Goal: Task Accomplishment & Management: Complete application form

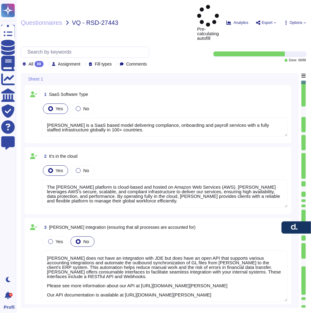
type textarea "[PERSON_NAME] is a SaaS based model delivering compliance, onboarding and payro…"
type textarea "The [PERSON_NAME] platform is cloud-based and hosted on Amazon Web Services (AW…"
type textarea "[PERSON_NAME] does not have an integration with JDE but does have an open API t…"
type textarea "[PERSON_NAME] has a mobile app available for both iOS and Android devices. The …"
type textarea "[PERSON_NAME] provides robust reporting capabilities that deliver strategic ins…"
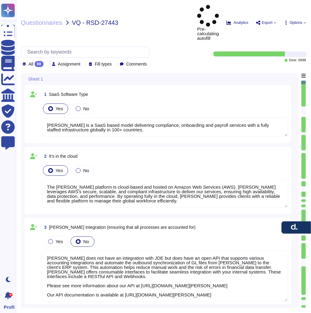
type textarea "[PERSON_NAME] reporting capabilities provide clients with clear visibility and …"
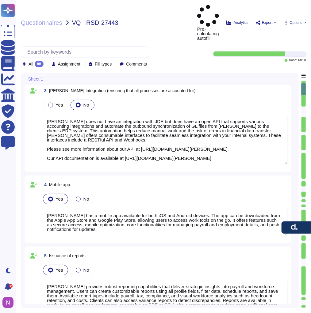
type textarea "Custom fields can be created and managed for employee profiles, allowing for th…"
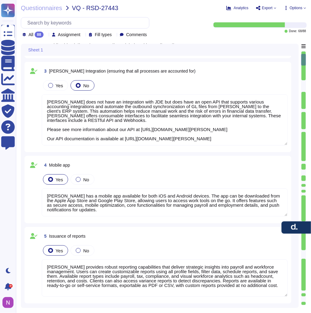
scroll to position [0, 0]
click at [104, 210] on textarea "[PERSON_NAME] has a mobile app available for both iOS and Android devices. The …" at bounding box center [165, 202] width 246 height 28
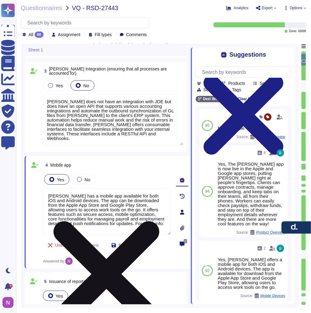
click at [117, 228] on textarea "[PERSON_NAME] has a mobile app available for both iOS and Android devices. The …" at bounding box center [107, 211] width 128 height 47
paste textarea "[URL][DOMAIN_NAME][PERSON_NAME]"
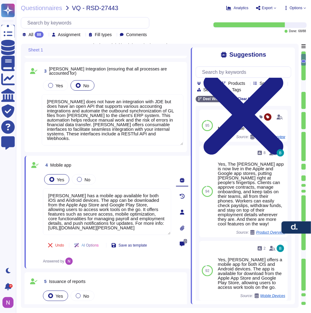
type textarea "[PERSON_NAME] has a mobile app available for both iOS and Android devices. The …"
click at [133, 266] on div "4 Mobile app Yes No [PERSON_NAME] has a mobile app available for both iOS and A…" at bounding box center [107, 212] width 166 height 113
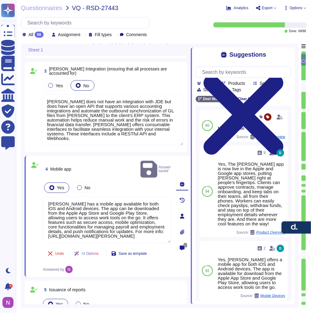
click at [126, 184] on div "Yes No" at bounding box center [107, 187] width 128 height 13
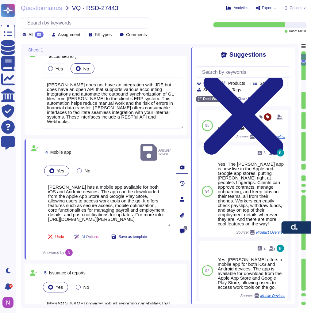
scroll to position [214, 0]
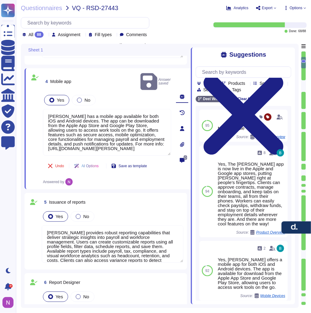
type textarea "[PERSON_NAME] enables clients to create quizzes as part of [PERSON_NAME] Learni…"
click at [138, 197] on div "5 Issuance of reports" at bounding box center [112, 202] width 141 height 11
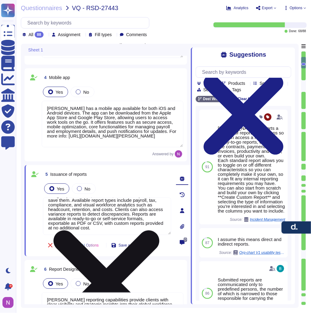
scroll to position [0, 0]
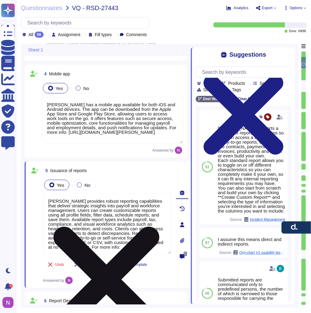
click at [150, 247] on textarea "[PERSON_NAME] provides robust reporting capabilities that deliver strategic ins…" at bounding box center [107, 224] width 128 height 60
paste textarea "[URL][DOMAIN_NAME][PERSON_NAME]"
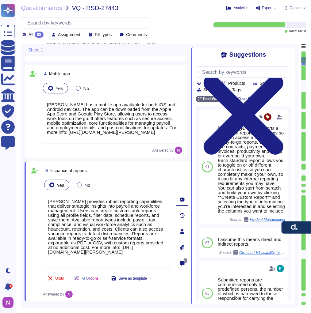
type textarea "[PERSON_NAME] provides robust reporting capabilities that deliver strategic ins…"
click at [126, 166] on div "5 Issuance of reports" at bounding box center [107, 170] width 128 height 11
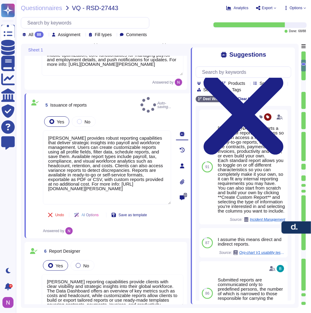
type textarea "[PERSON_NAME] enables clients to create quizzes as part of [PERSON_NAME] Learni…"
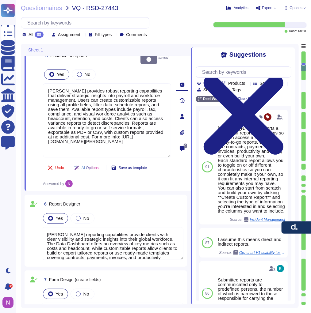
type textarea "System updates are included in the monthly cost, and [PERSON_NAME] does not cha…"
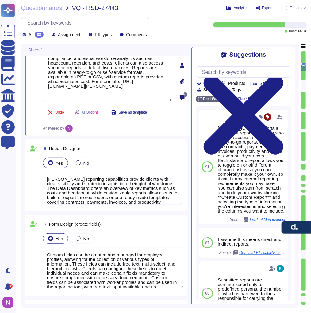
scroll to position [382, 0]
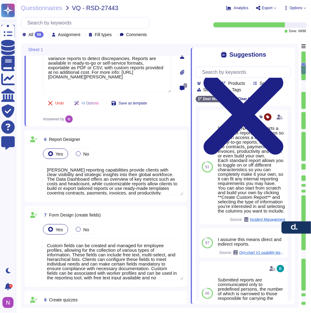
type textarea "The number of admin users on the [PERSON_NAME] platform is not unlimited. Clien…"
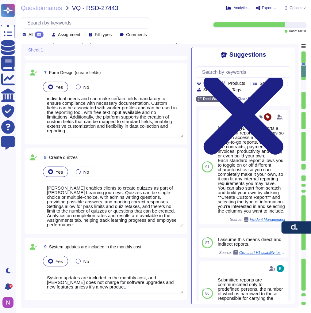
scroll to position [524, 0]
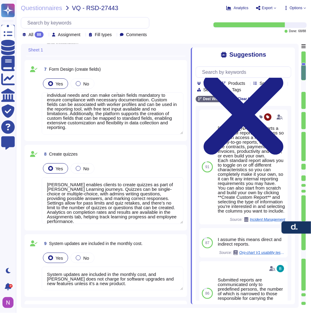
click at [47, 183] on textarea "[PERSON_NAME] enables clients to create quizzes as part of [PERSON_NAME] Learni…" at bounding box center [112, 200] width 141 height 47
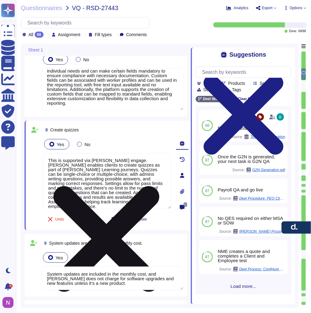
scroll to position [529, 0]
click at [119, 160] on textarea "This is supported via [PERSON_NAME] engage.[PERSON_NAME] enables clients to cre…" at bounding box center [107, 181] width 128 height 56
click at [138, 159] on textarea "This is supported via [PERSON_NAME] engage module.[PERSON_NAME] enables clients…" at bounding box center [107, 181] width 128 height 56
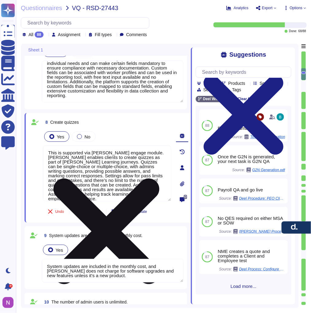
click at [134, 181] on textarea "This is supported via [PERSON_NAME] engage module. [PERSON_NAME] enables client…" at bounding box center [107, 173] width 128 height 56
click at [117, 164] on textarea "This is supported via [PERSON_NAME] engage module. [PERSON_NAME] enables client…" at bounding box center [107, 173] width 128 height 56
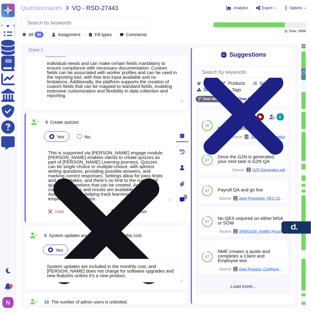
click at [128, 159] on textarea "This is supported via [PERSON_NAME] engage module. [PERSON_NAME] enables client…" at bounding box center [107, 173] width 128 height 56
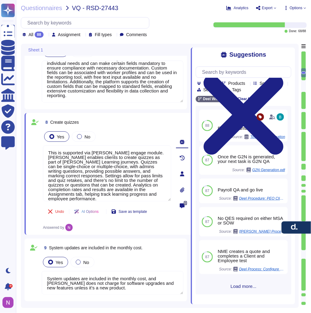
click at [69, 125] on span "8 Create quizzes" at bounding box center [61, 122] width 36 height 11
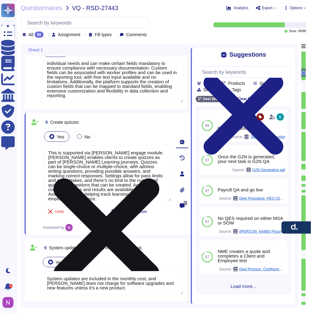
click at [133, 183] on textarea "This is supported via [PERSON_NAME] engage module. [PERSON_NAME] enables client…" at bounding box center [107, 173] width 128 height 56
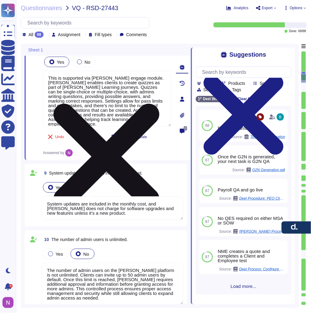
scroll to position [571, 0]
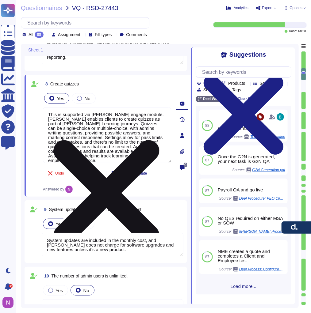
click at [158, 156] on textarea "This is supported via [PERSON_NAME] engage module. [PERSON_NAME] enables client…" at bounding box center [107, 135] width 128 height 56
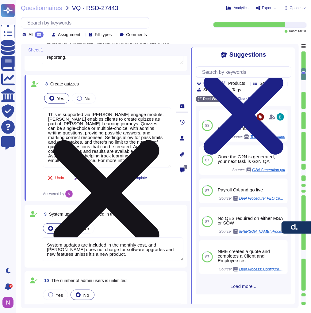
click at [100, 160] on textarea "This is supported via [PERSON_NAME] engage module. [PERSON_NAME] enables client…" at bounding box center [107, 137] width 128 height 60
paste textarea "[URL][DOMAIN_NAME][PERSON_NAME]"
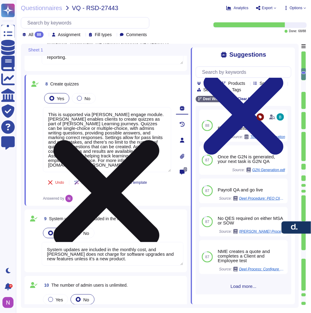
scroll to position [0, 0]
drag, startPoint x: 156, startPoint y: 156, endPoint x: 52, endPoint y: 110, distance: 113.3
click at [52, 110] on textarea "This is supported via [PERSON_NAME] engage module. [PERSON_NAME] enables client…" at bounding box center [107, 139] width 128 height 65
paste textarea "Yes. This is supported through the [PERSON_NAME] Engage module. Clients can cre…"
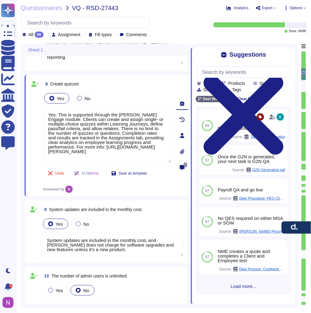
drag, startPoint x: 58, startPoint y: 113, endPoint x: 34, endPoint y: 113, distance: 24.8
click at [34, 113] on div "8 Create quizzes Yes No Yes. This is supported through the [PERSON_NAME] Engage…" at bounding box center [99, 135] width 141 height 115
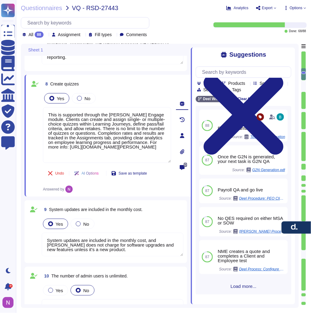
type textarea "This is supported through the [PERSON_NAME] Engage module. Clients can create a…"
click at [132, 187] on div "Undo AI Options Save as template Answered by" at bounding box center [107, 179] width 128 height 27
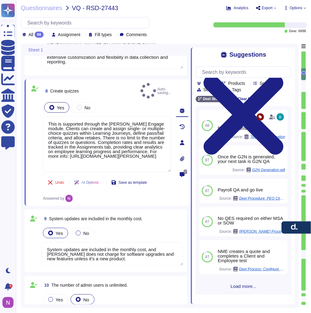
scroll to position [596, 0]
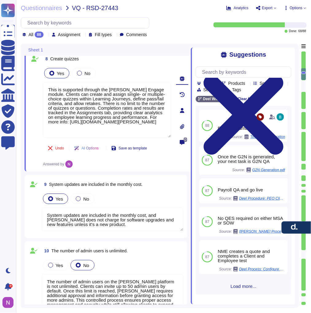
click at [70, 184] on span "System updates are included in the monthly cost." at bounding box center [95, 184] width 93 height 5
click at [70, 192] on div "Yes No" at bounding box center [112, 198] width 141 height 13
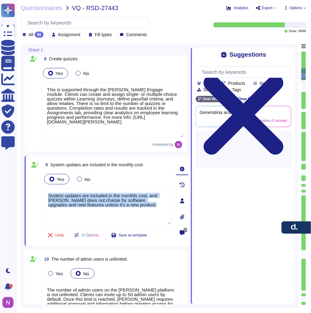
click at [70, 184] on div "Yes No" at bounding box center [107, 179] width 128 height 13
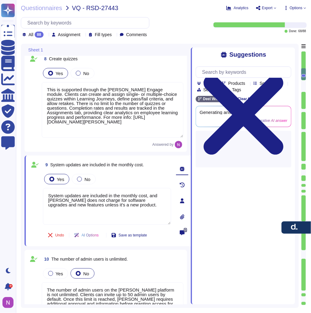
click at [167, 254] on div "10 The number of admin users is unlimited." at bounding box center [112, 259] width 141 height 11
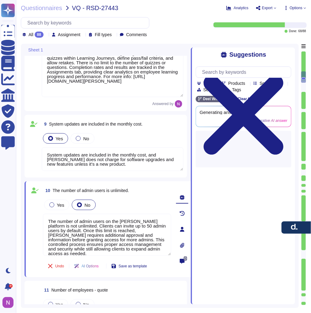
scroll to position [664, 0]
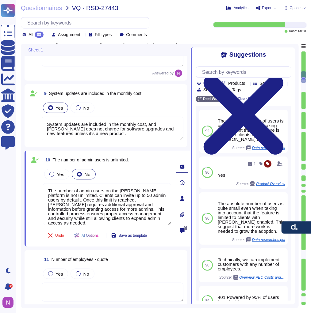
drag, startPoint x: 160, startPoint y: 124, endPoint x: 45, endPoint y: 119, distance: 114.6
click at [45, 119] on textarea "System updates are included in the monthly cost, and [PERSON_NAME] does not cha…" at bounding box center [112, 129] width 141 height 24
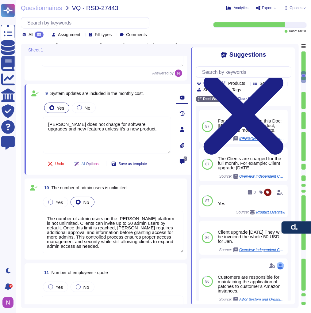
type textarea "[PERSON_NAME] does not charge for software upgrades and new features unless it'…"
click at [155, 199] on div "Yes No" at bounding box center [112, 202] width 141 height 13
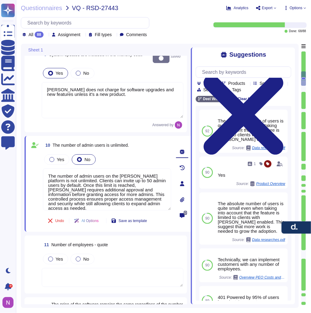
scroll to position [712, 0]
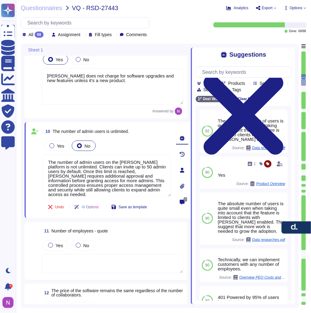
drag, startPoint x: 52, startPoint y: 131, endPoint x: 137, endPoint y: 131, distance: 84.5
click at [137, 131] on div "10 The number of admin users is unlimited." at bounding box center [107, 131] width 128 height 11
copy span "The number of admin users is unlimited."
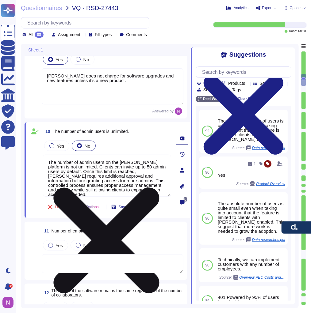
scroll to position [0, 0]
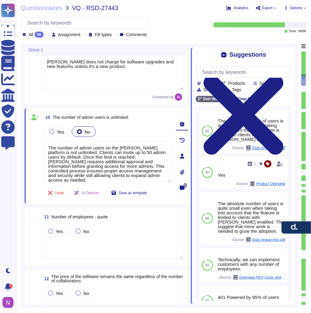
type textarea "Data can be exported in Excel formats (XLS, XLSX) for editing capabilities. Add…"
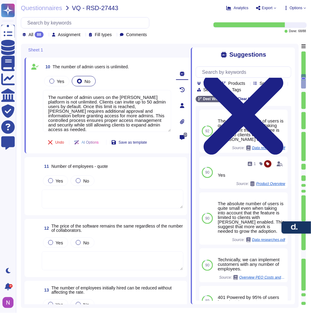
scroll to position [788, 0]
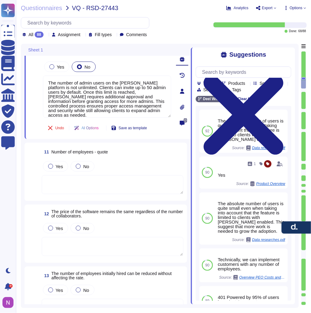
click at [134, 160] on div "Yes No" at bounding box center [112, 166] width 141 height 13
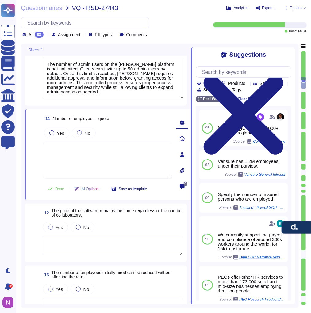
type textarea "[PERSON_NAME] stores all data digitally in secure cloud storage. Personal infor…"
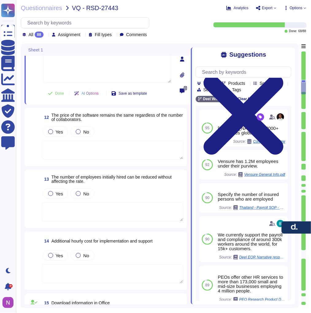
type textarea "There is no 'storage limit' within [PERSON_NAME] platform nor we offer storage …"
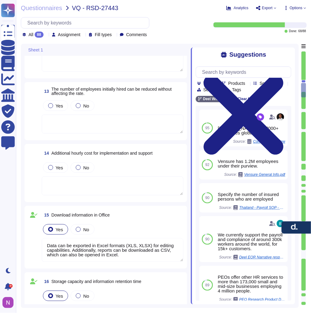
type textarea "[PERSON_NAME] performs daily cloud backups, retaining customer data for 30 days…"
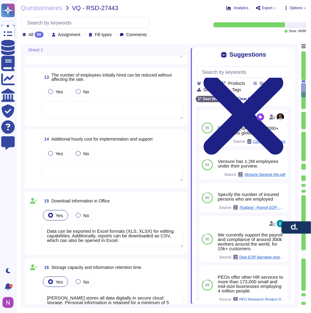
scroll to position [0, 0]
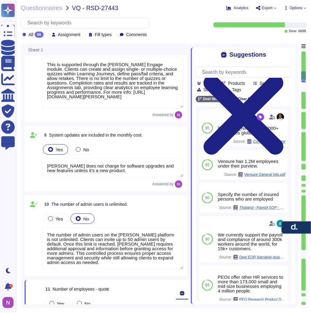
type textarea "[PERSON_NAME] reporting capabilities provide clients with clear visibility and …"
type textarea "Custom fields can be created and managed for employee profiles, allowing for th…"
type textarea "This is supported through the [PERSON_NAME] Engage module. Clients can create a…"
type textarea "[PERSON_NAME] does not charge for software upgrades and new features unless it'…"
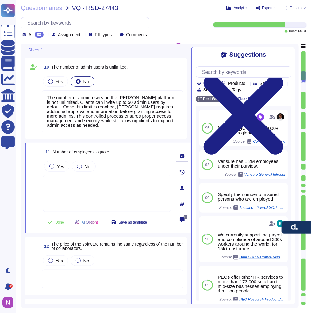
scroll to position [803, 0]
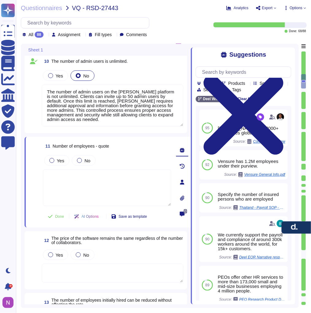
type textarea "Data can be exported in Excel formats (XLS, XLSX) for editing capabilities. Add…"
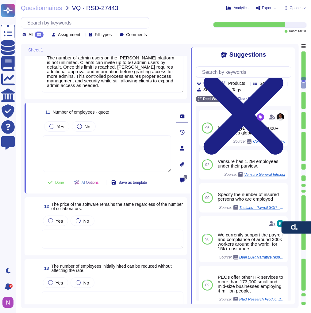
type textarea "[PERSON_NAME] stores all data digitally in secure cloud storage. Personal infor…"
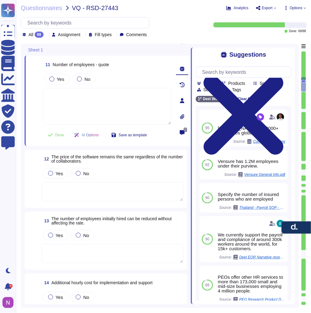
scroll to position [885, 0]
drag, startPoint x: 121, startPoint y: 160, endPoint x: 50, endPoint y: 157, distance: 71.1
click at [50, 157] on span "12 The price of the software remains the same regardless of the number of colla…" at bounding box center [112, 158] width 141 height 11
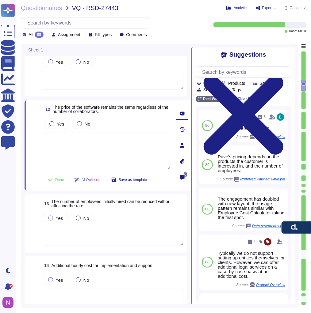
scroll to position [894, 0]
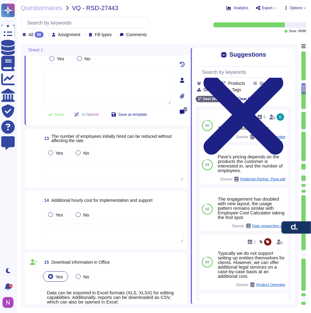
type textarea "There is no 'storage limit' within [PERSON_NAME] platform nor we offer storage …"
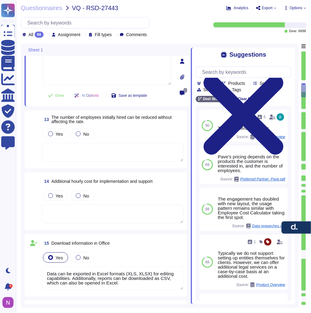
type textarea "[PERSON_NAME] performs daily cloud backups, retaining customer data for 30 days…"
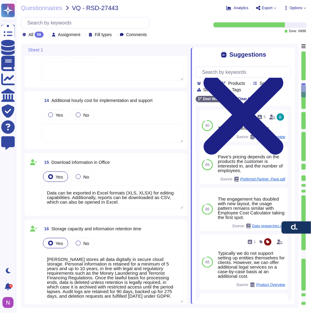
scroll to position [1061, 0]
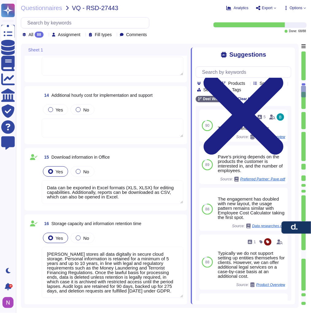
type textarea "Candidate entry form fields in [PERSON_NAME] are flexible and customizable. Cli…"
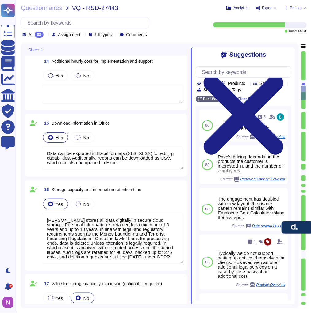
scroll to position [1095, 0]
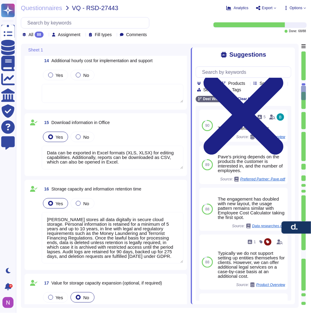
drag, startPoint x: 119, startPoint y: 123, endPoint x: 51, endPoint y: 123, distance: 67.4
click at [51, 123] on div "15 Download information in Office" at bounding box center [112, 122] width 141 height 11
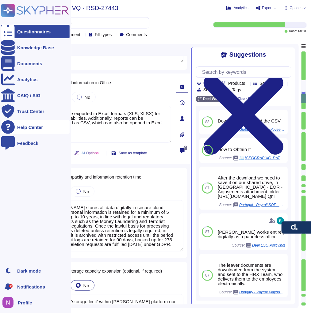
type textarea "[PERSON_NAME] serves a wide range of clients, including major companies like Re…"
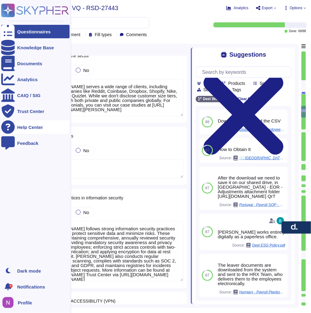
type textarea "[PERSON_NAME] follows strong information security practices designed to protect…"
type textarea "Clients do not need a VPN to remotely access the [PERSON_NAME] platform. As a c…"
type textarea "MFA/2FA is enable for [PERSON_NAME] services, please check: [URL][DOMAIN_NAME][…"
type textarea "[PERSON_NAME] provides a self-service web portal that allows employees to manag…"
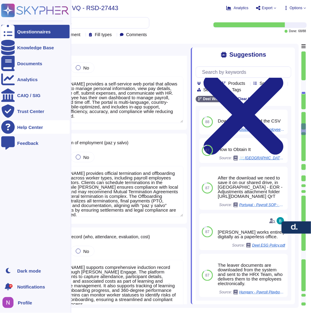
type textarea "[PERSON_NAME] provides official termination and offboarding capabilities across…"
type textarea "[PERSON_NAME] supports comprehensive induction record tracking through [PERSON_…"
type textarea "[PERSON_NAME] reports are designed to be intuitive and easy to use. Clients can…"
type textarea "[PERSON_NAME] Payroll Module is a global payroll solution built to simplify and…"
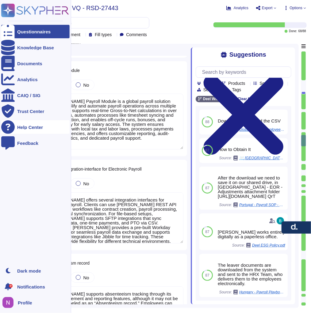
type textarea "[PERSON_NAME] offers several integration interfaces for electronic payroll. Cli…"
type textarea "[PERSON_NAME] supports absenteeism tracking through its time management and rep…"
type textarea "[PERSON_NAME] supports this automation for clients using its Applicant Tracking…"
type textarea "[PERSON_NAME] Global Payroll service includes the calculation of withholding ta…"
type textarea "[PERSON_NAME] Global Payroll ensures accurate allocation of cost centers based …"
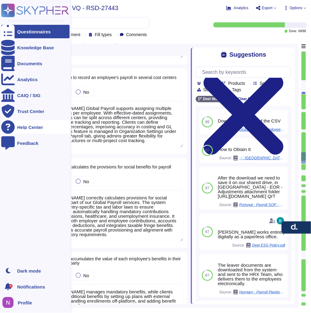
type textarea "[PERSON_NAME] Global Payroll supports assigning multiple cost centers per emplo…"
type textarea "[PERSON_NAME] correctly calculates provisions for social benefits as part of ou…"
type textarea "[PERSON_NAME] manages mandatory benefits, while clients can offer additional be…"
type textarea "The [PERSON_NAME] platform provides tools to track PTO, including vacation, sic…"
type textarea "[PERSON_NAME] maintains records of employee affiliations with different adminis…"
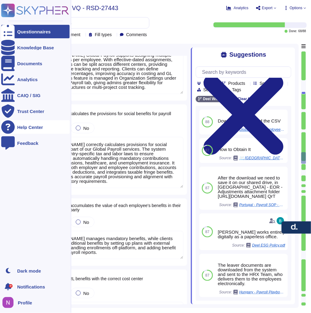
scroll to position [0, 0]
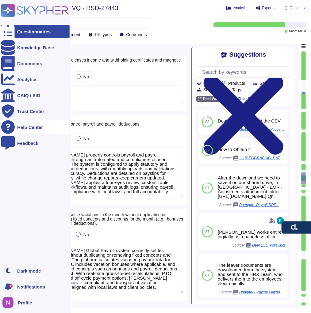
type textarea "[PERSON_NAME] properly controls payroll and payroll deductions through an autom…"
type textarea "[PERSON_NAME] Global Payroll system correctly settles vacations without duplica…"
type textarea "When the payroll event is locked for changes, other users are not allowed to ma…"
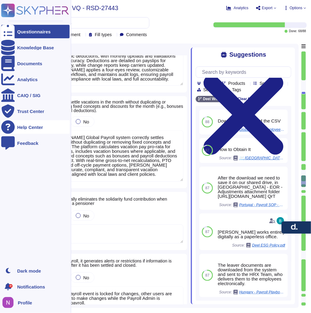
type textarea "[PERSON_NAME] Global Payroll accurately tracks and generates the monthly accumu…"
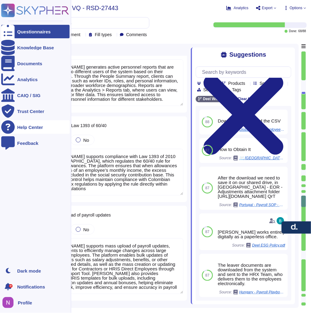
type textarea "[PERSON_NAME] generates active personnel reports that are accessible to differe…"
type textarea "[PERSON_NAME] supports compliance with Law 1393 of 2010 in [GEOGRAPHIC_DATA], w…"
type textarea "[PERSON_NAME] supports mass upload of payroll updates, allowing clients to effi…"
type textarea "[PERSON_NAME] ATS includes AI capabilities to filter and manage CVs, helping st…"
type textarea "[PERSON_NAME] ATS includes a full selection and recruitment module designed to …"
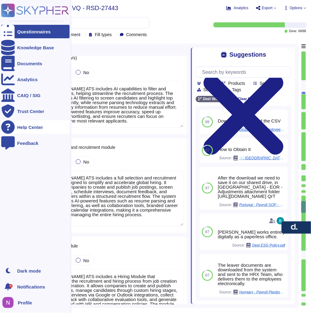
type textarea "[PERSON_NAME] ATS includes a Hiring Module that streamlines the recruitment and…"
type textarea "[PERSON_NAME] ATS enables managing workflows within the selection process where…"
type textarea "[PERSON_NAME] provides clients with tools to generate and track process flow ch…"
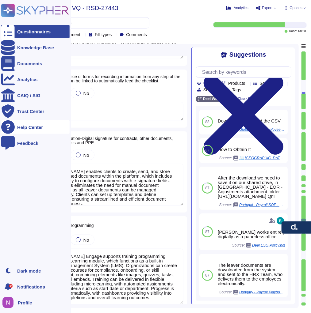
type textarea "[PERSON_NAME] ensures a structured step-by-step selection process that allows c…"
type textarea "[PERSON_NAME] enables clients to create, send, and store digitally signed docum…"
type textarea "[PERSON_NAME] Engage supports training programming through its Learning module,…"
type textarea "[PERSON_NAME] does not currently provide a comprehensive disciplinary processes…"
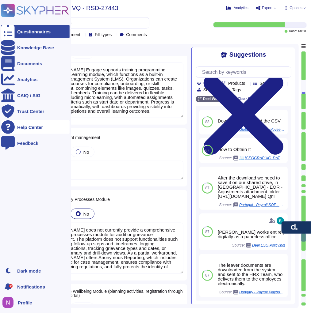
type textarea "Yes, [PERSON_NAME] Engage supports employee wellbeing through customizable surv…"
type textarea "The [PERSON_NAME] platform supports job termination processes through configura…"
type textarea "[PERSON_NAME] job profiles provide detailed descriptions of positions, clearly …"
type textarea "[PERSON_NAME] Engage Performance includes performance evaluation dashboards tha…"
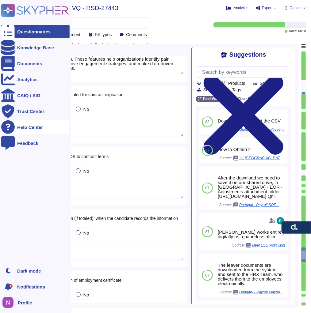
type textarea "[PERSON_NAME] Engage’s Organizational Climate module provides AI-powered tools …"
type textarea "The [PERSON_NAME] platform allows for the generation of employment certificates…"
type textarea "[PERSON_NAME] supports the generation of termination and resignation memoranda.…"
type textarea "[PERSON_NAME] supports the registration of hiring requirements through its Glob…"
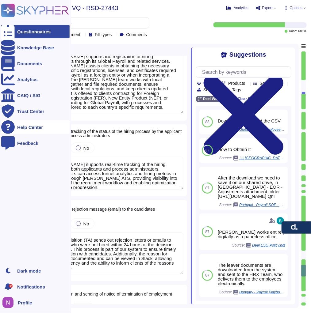
type textarea "[PERSON_NAME] supports real-time tracking of the hiring process for both applic…"
type textarea "Talent Acquisition (TA) sends out rejection letters or emails to candidates who…"
type textarea "[PERSON_NAME] allows clients to prepare and send termination notices. Clients s…"
type textarea "[PERSON_NAME] supports reminders and notifications for performance evaluations,…"
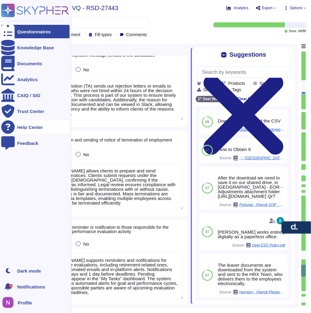
scroll to position [6348, 0]
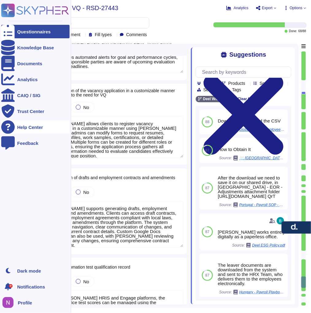
type textarea "[PERSON_NAME] allows clients to register vacancy applications in a customizable…"
type textarea "[PERSON_NAME] supports generating drafts, employment contracts, and amendments.…"
type textarea "In the [PERSON_NAME] HRIS and Engage platforms, the record of office test score…"
type textarea "In the [PERSON_NAME] HRIS and Engage platforms, reliability assessment results …"
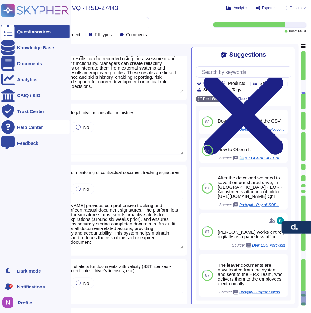
scroll to position [6828, 0]
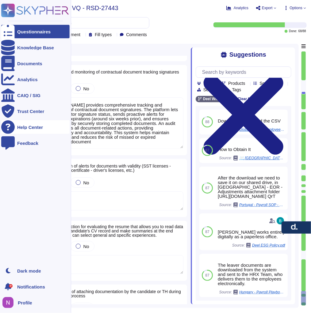
type textarea "[PERSON_NAME] provides comprehensive tracking and monitoring of contractual doc…"
type textarea "[PERSON_NAME] allows candidates and talent hires to attach documentation during…"
